Goal: Find contact information: Find contact information

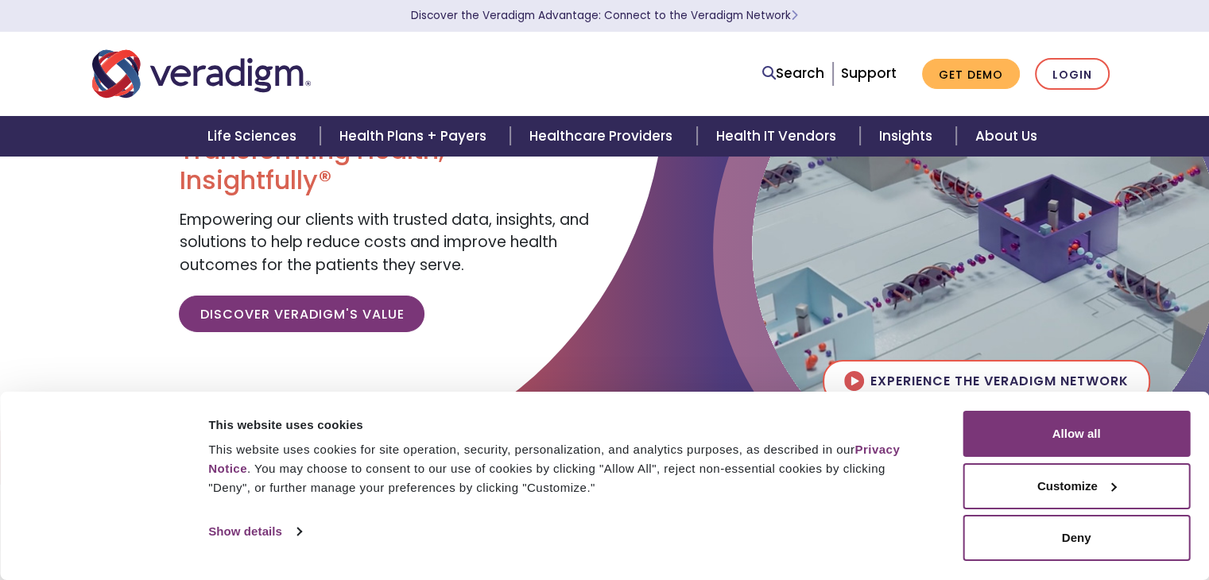
scroll to position [110, 0]
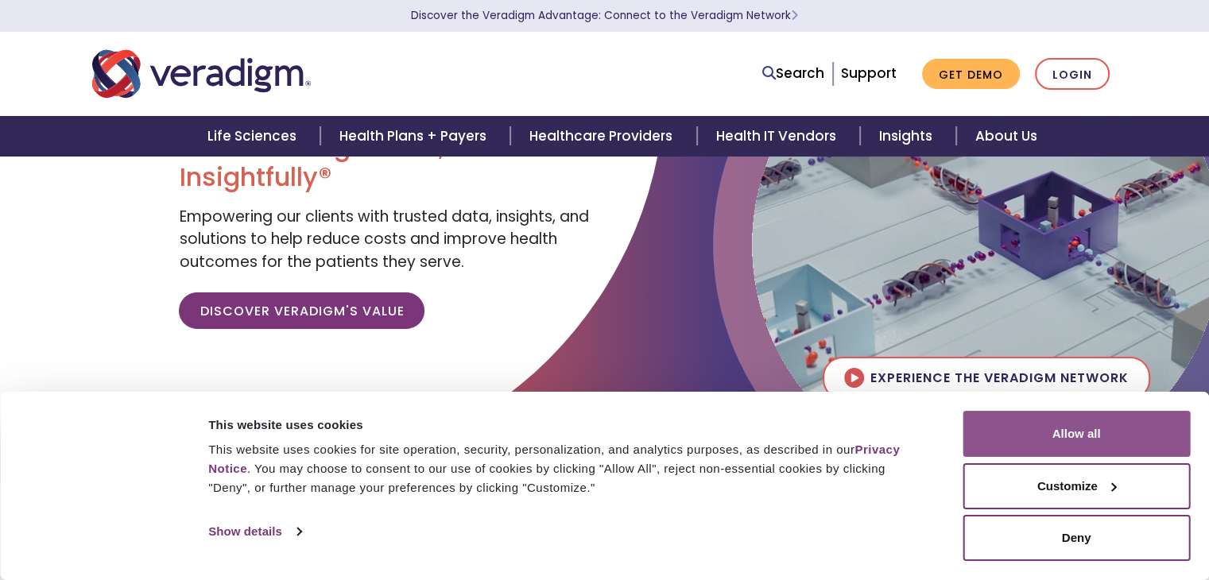
click at [1038, 422] on button "Allow all" at bounding box center [1075, 434] width 227 height 46
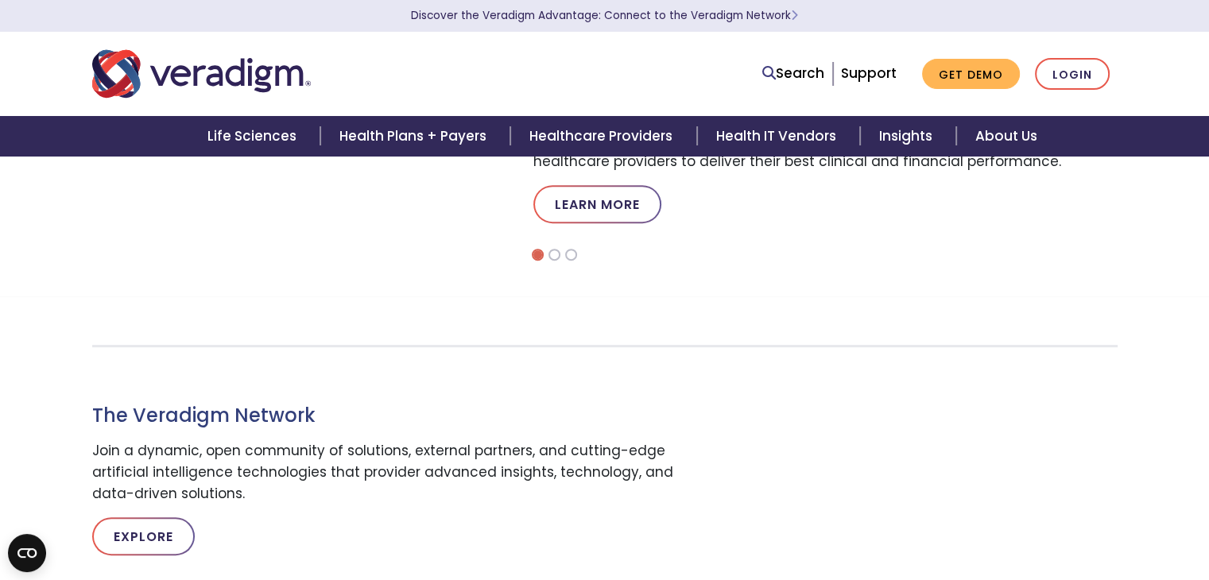
scroll to position [606, 0]
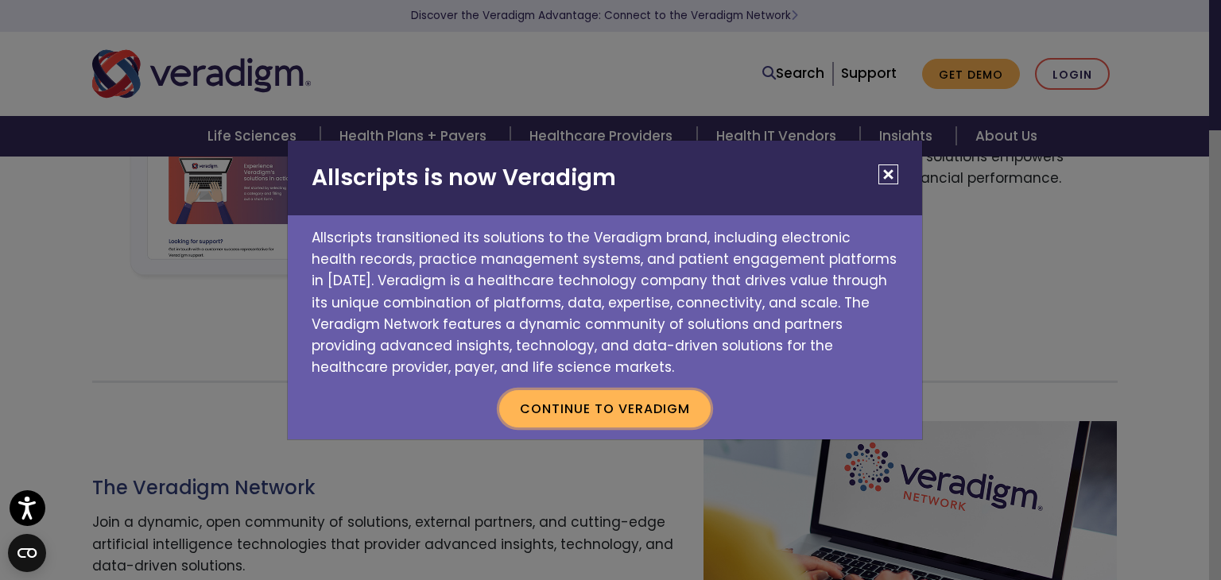
click at [576, 414] on button "Continue to Veradigm" at bounding box center [604, 408] width 211 height 37
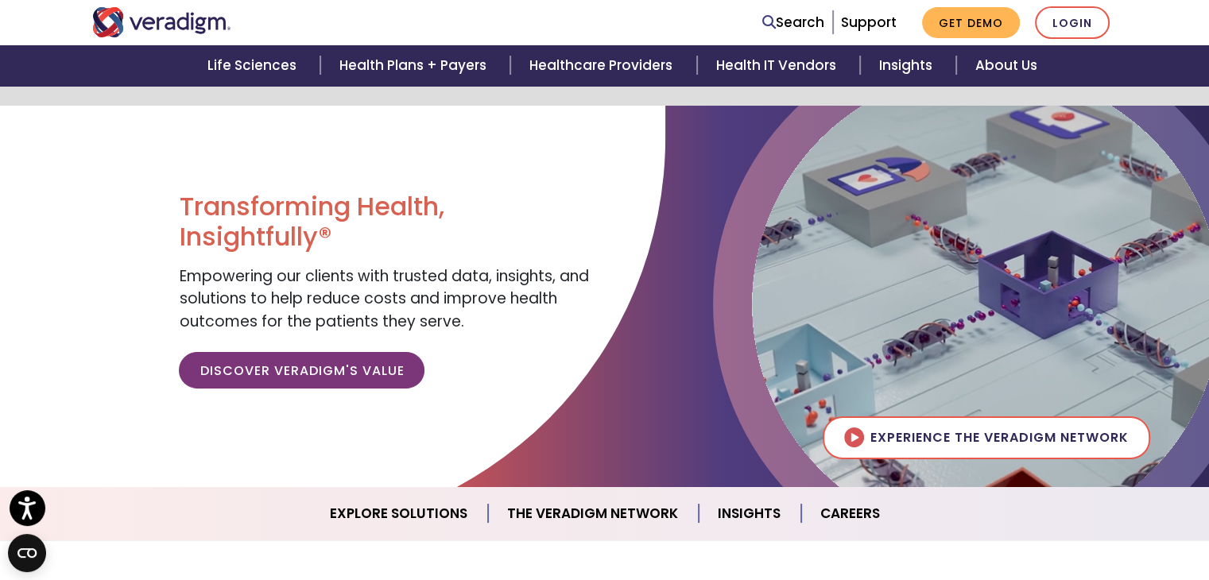
scroll to position [0, 0]
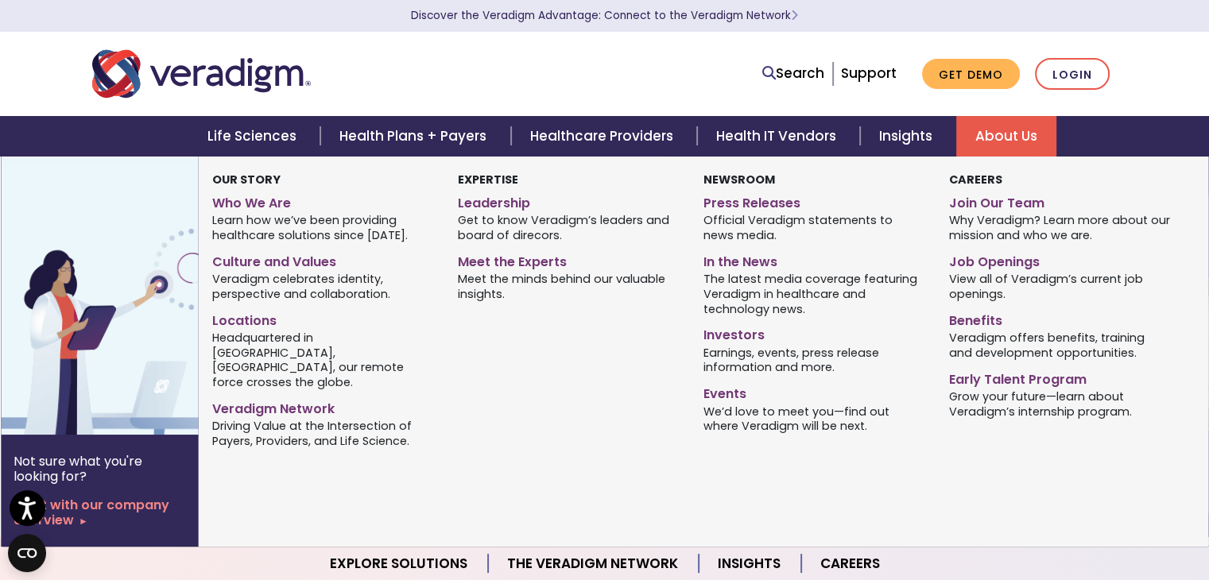
click at [1004, 151] on link "About Us" at bounding box center [1006, 136] width 100 height 41
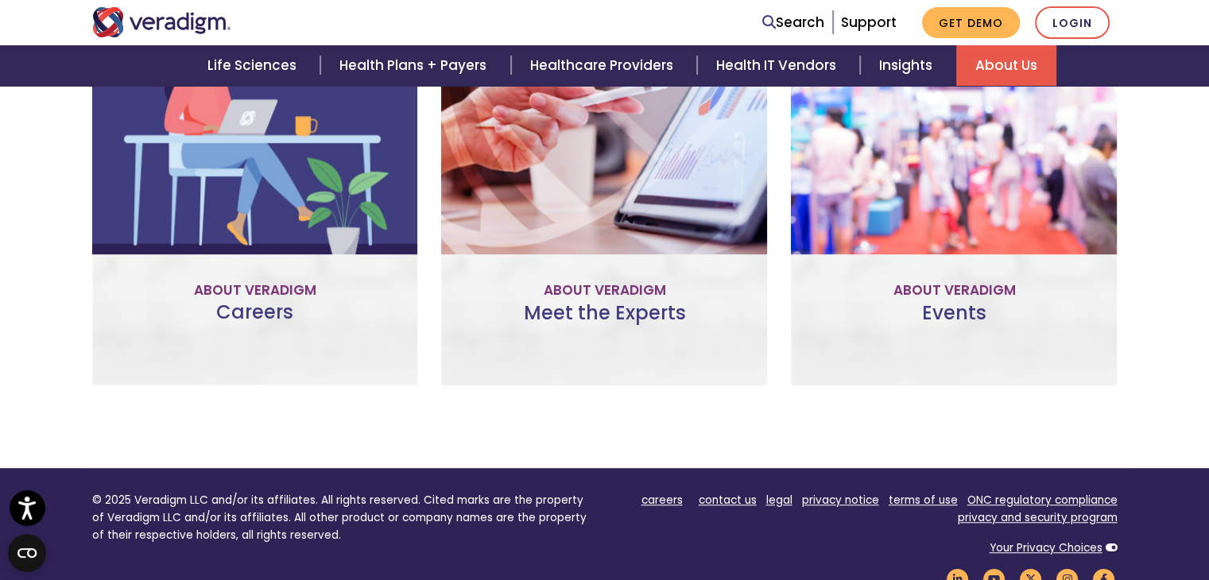
scroll to position [1138, 0]
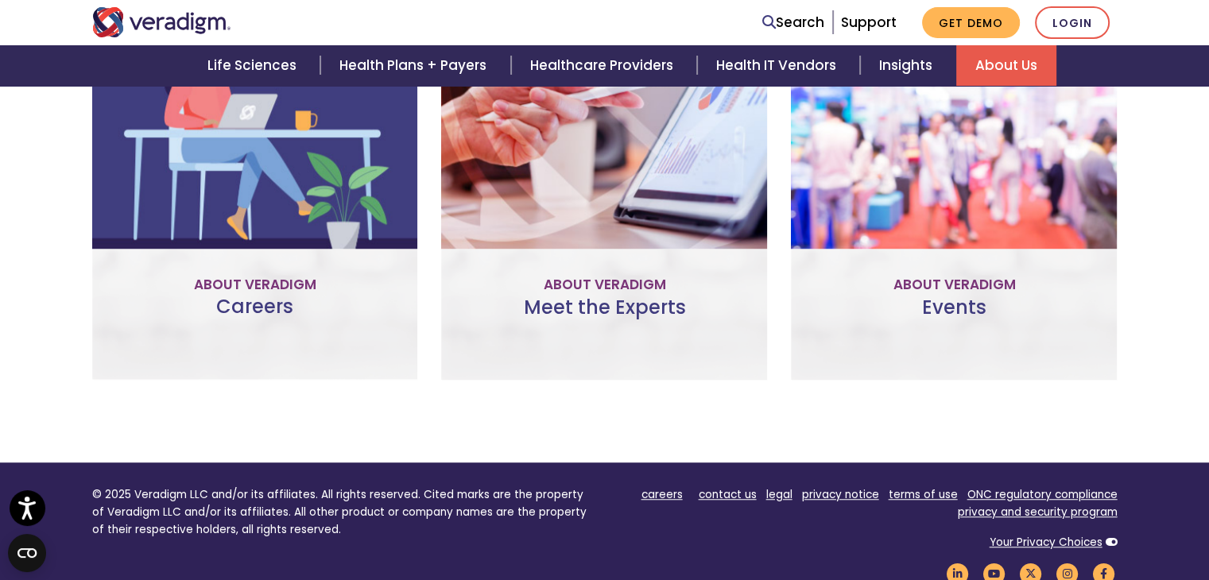
click at [257, 266] on div "Careers Explore Veradigm’s career opportunities and learn more about our compan…" at bounding box center [255, 189] width 326 height 384
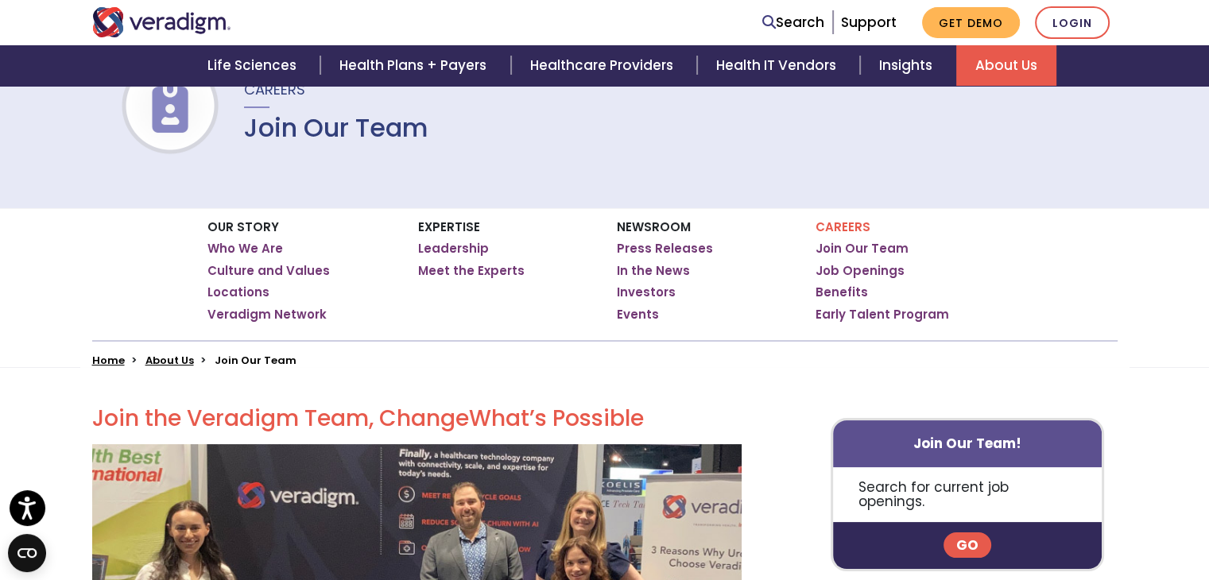
scroll to position [143, 0]
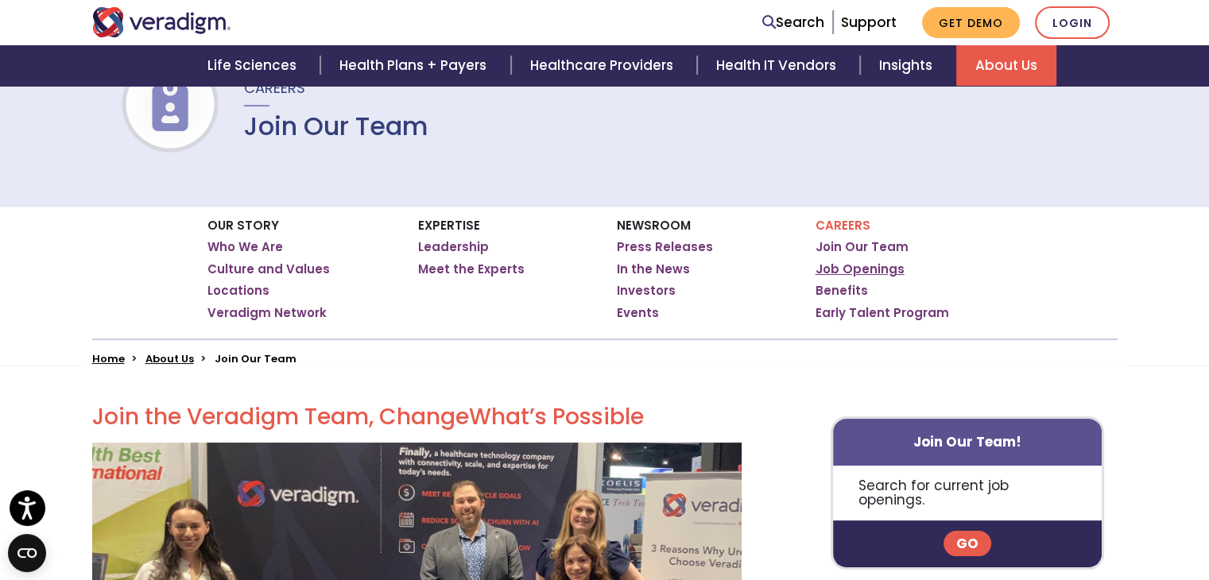
click at [833, 264] on link "Job Openings" at bounding box center [859, 269] width 89 height 16
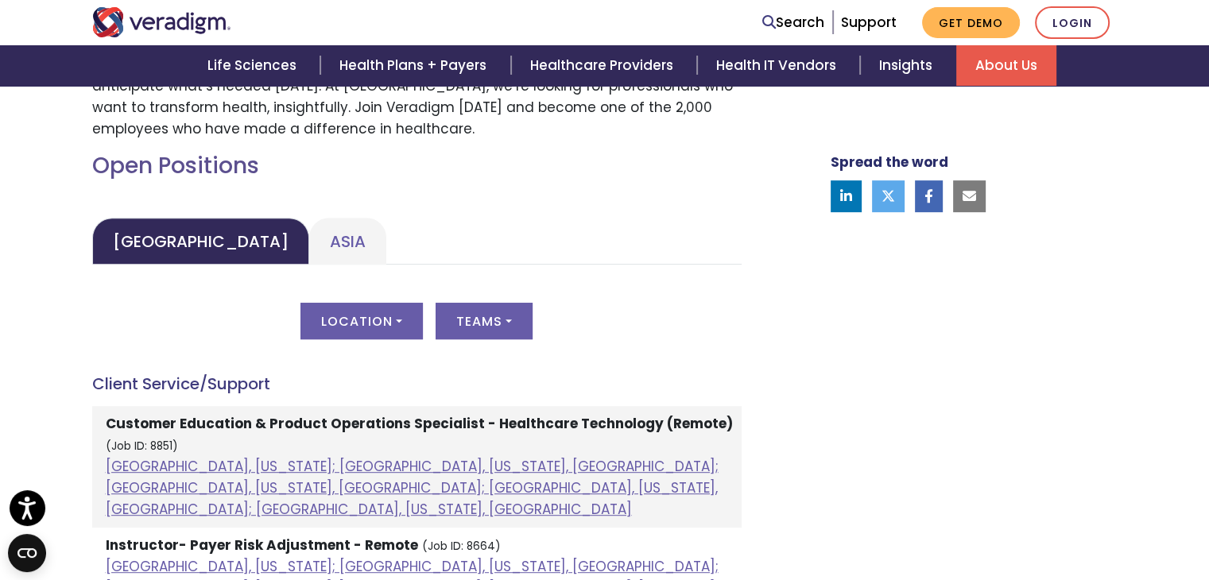
scroll to position [661, 0]
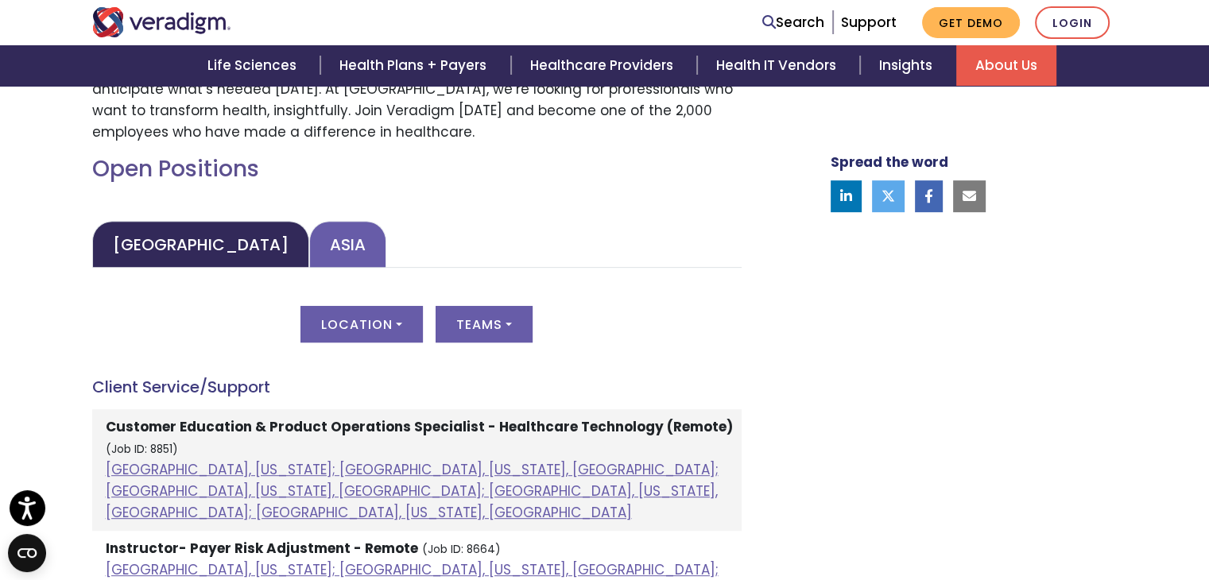
click at [309, 251] on link "Asia" at bounding box center [347, 244] width 77 height 47
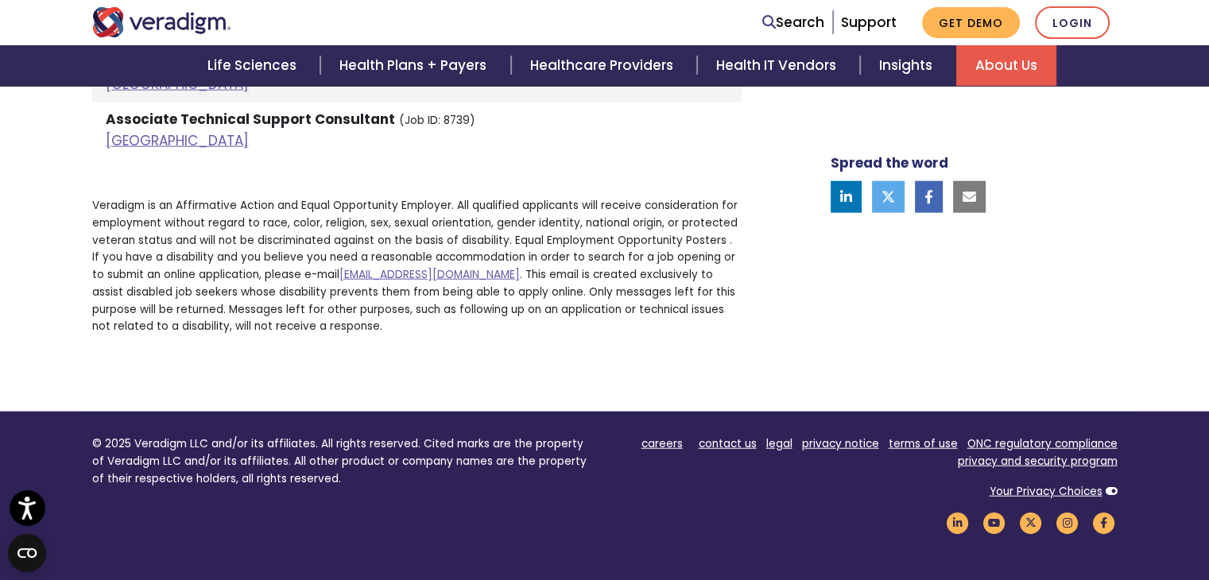
scroll to position [3957, 0]
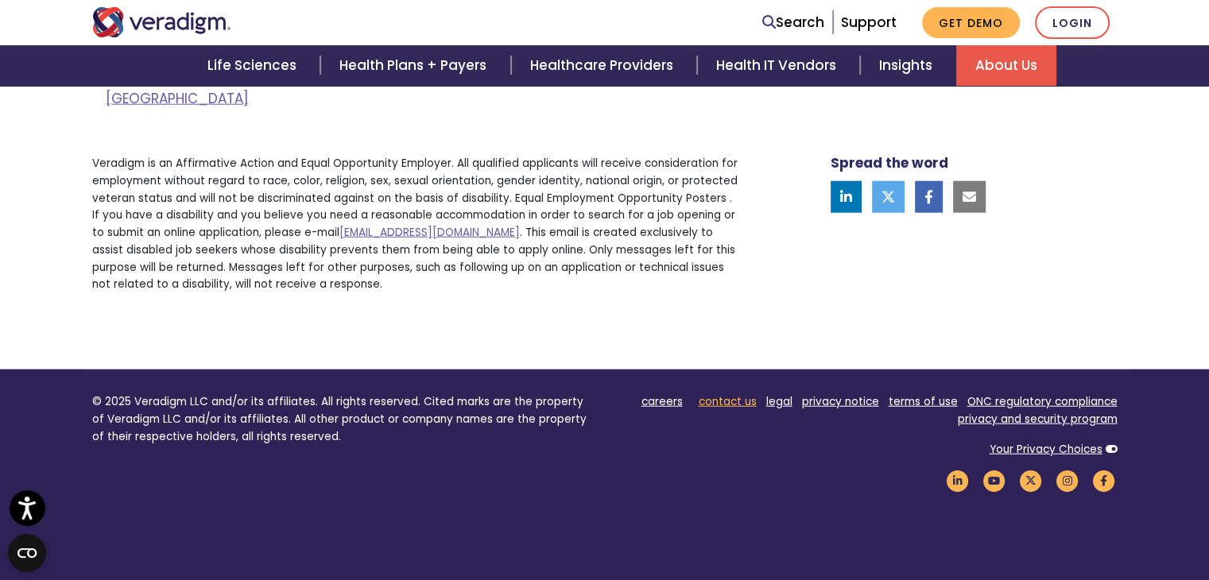
click at [719, 394] on link "contact us" at bounding box center [728, 401] width 58 height 15
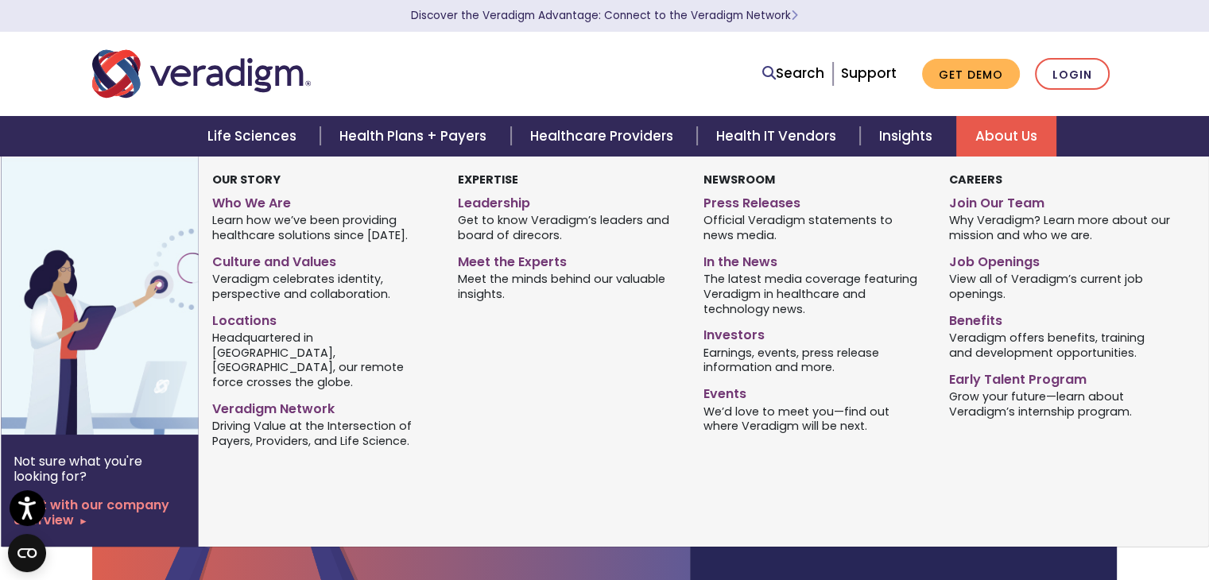
click at [993, 130] on link "About Us" at bounding box center [1006, 136] width 100 height 41
